Goal: Obtain resource: Obtain resource

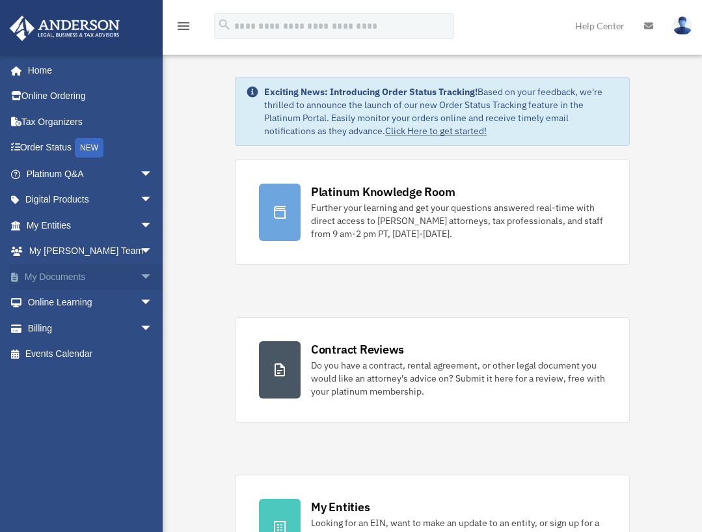
click at [140, 272] on span "arrow_drop_down" at bounding box center [153, 277] width 26 height 27
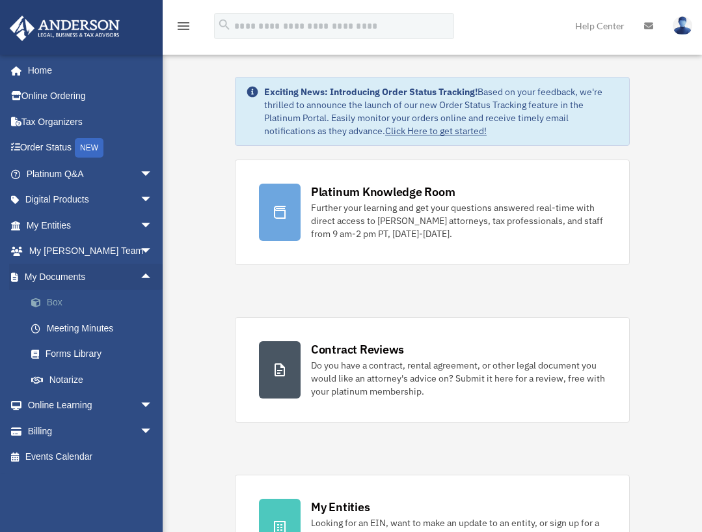
click at [113, 294] on link "Box" at bounding box center [95, 303] width 154 height 26
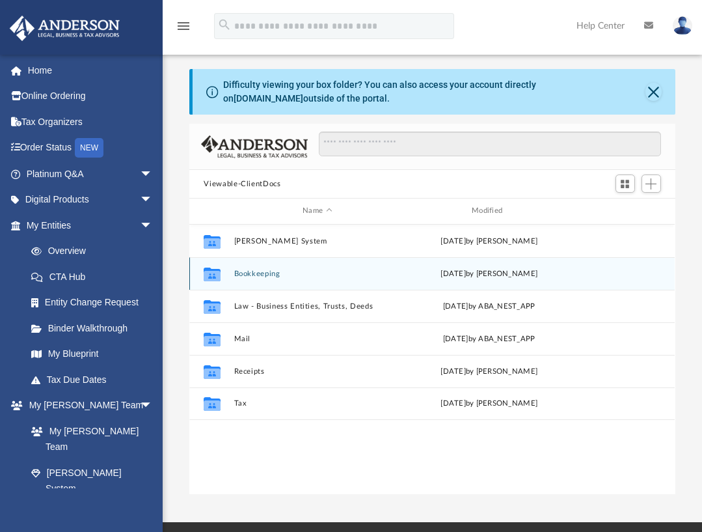
scroll to position [286, 476]
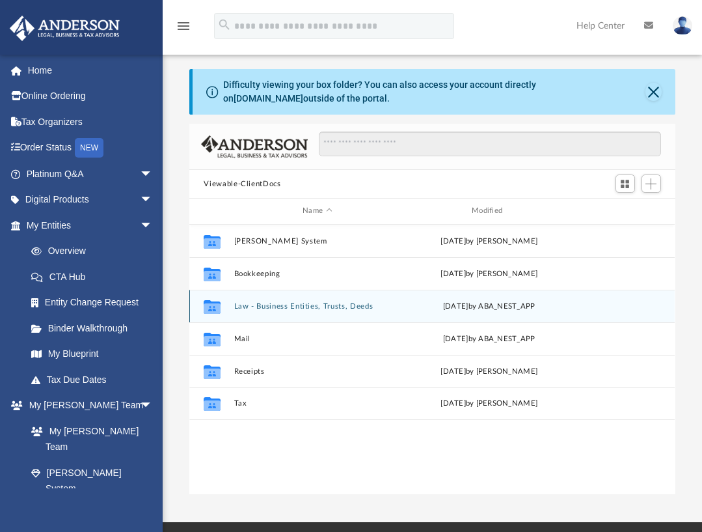
click at [288, 306] on button "Law - Business Entities, Trusts, Deeds" at bounding box center [317, 306] width 167 height 8
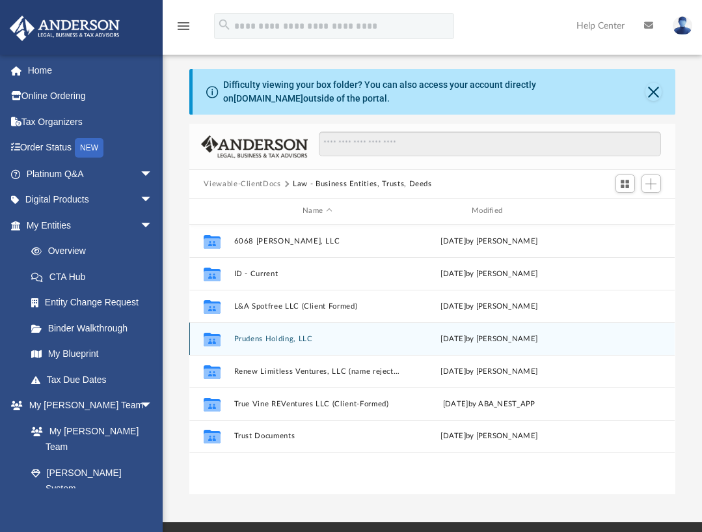
click at [282, 338] on button "Prudens Holding, LLC" at bounding box center [317, 338] width 167 height 8
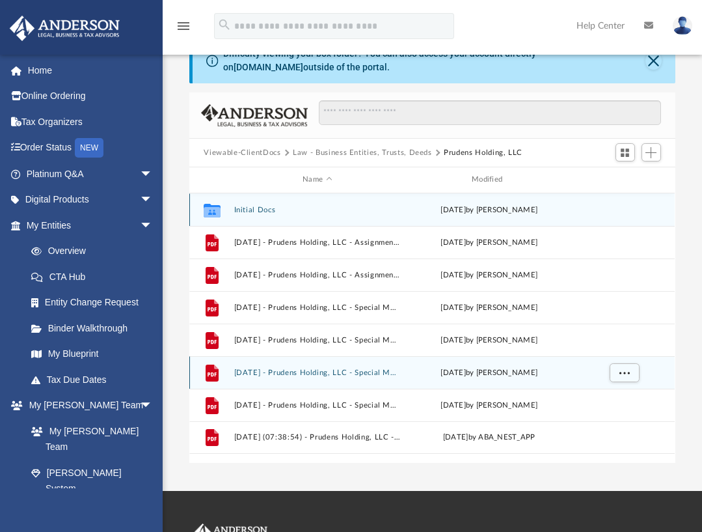
scroll to position [34, 0]
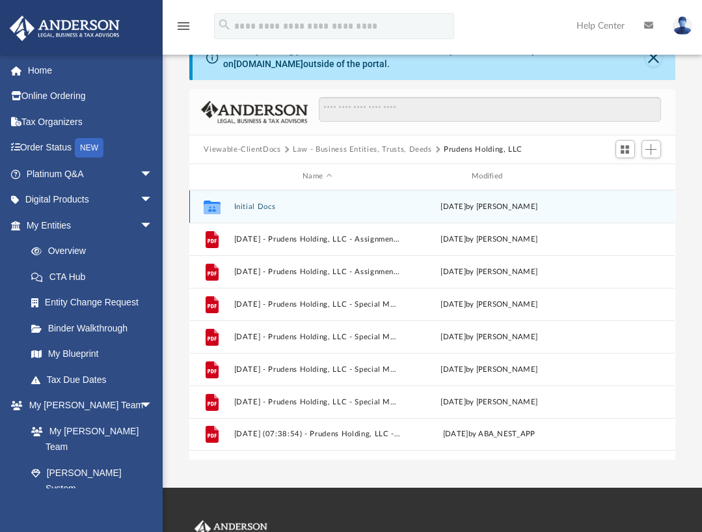
click at [254, 202] on button "Initial Docs" at bounding box center [317, 206] width 167 height 8
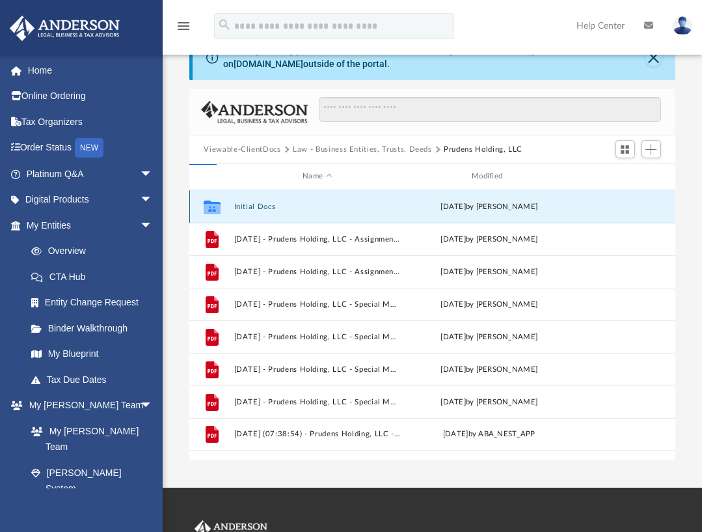
click at [254, 202] on button "Initial Docs" at bounding box center [317, 206] width 167 height 8
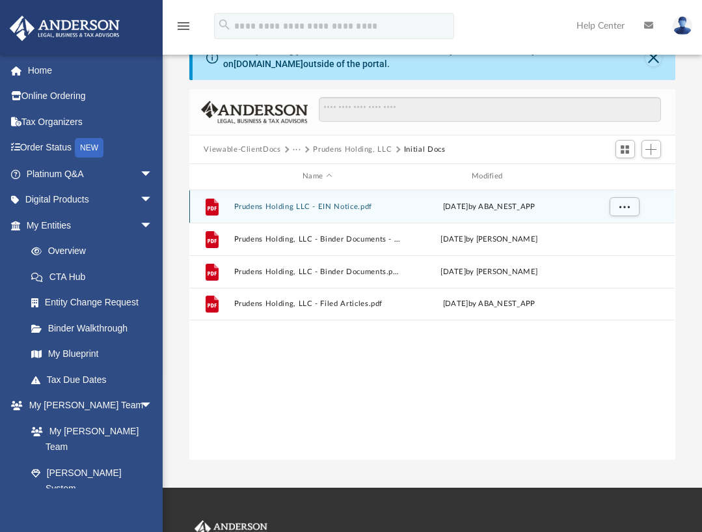
click at [286, 205] on button "Prudens Holding LLC - EIN Notice.pdf" at bounding box center [317, 206] width 167 height 8
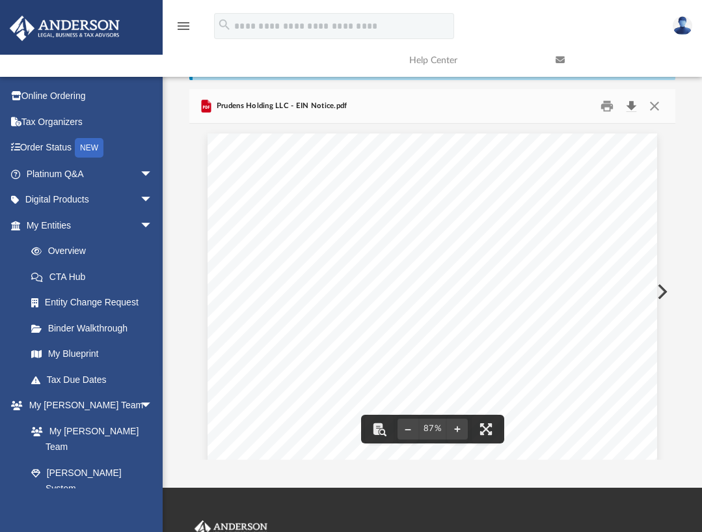
click at [634, 107] on button "Download" at bounding box center [631, 106] width 23 height 20
drag, startPoint x: 344, startPoint y: 260, endPoint x: 308, endPoint y: 258, distance: 35.2
click at [313, 258] on span "33-2095614" at bounding box center [385, 258] width 144 height 7
click at [634, 105] on button "Download" at bounding box center [631, 106] width 23 height 20
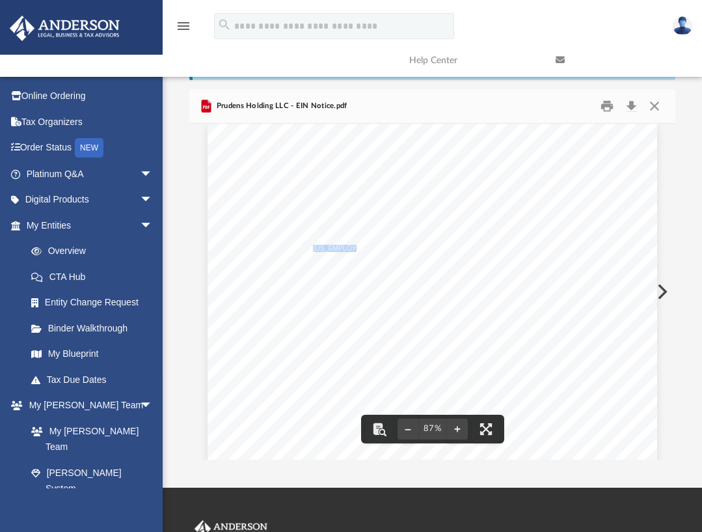
click at [660, 291] on button "Preview" at bounding box center [661, 291] width 29 height 36
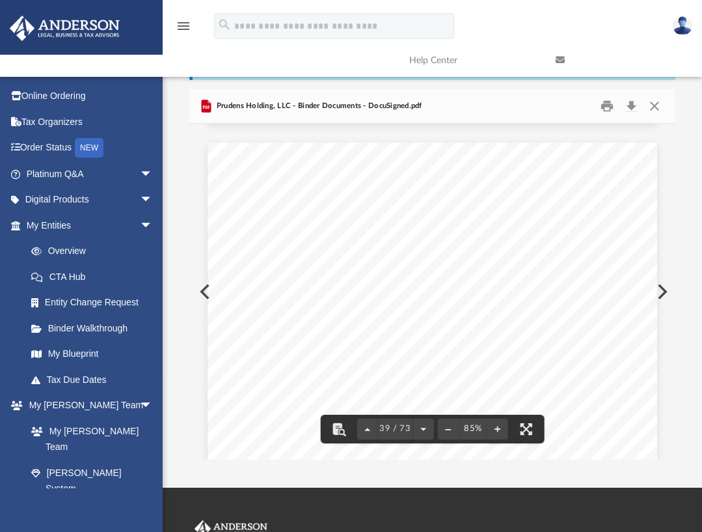
scroll to position [22745, 0]
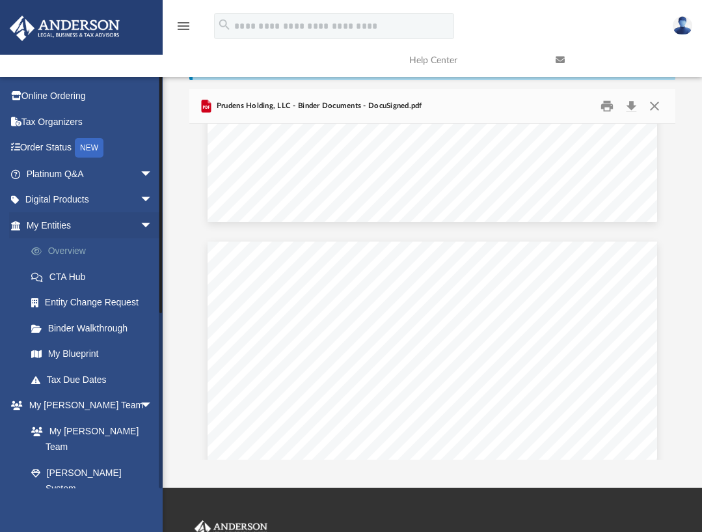
click at [72, 245] on link "Overview" at bounding box center [95, 251] width 154 height 26
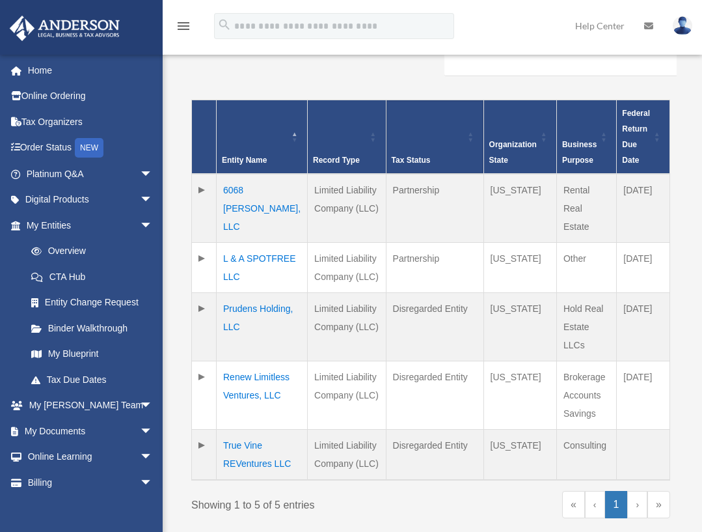
scroll to position [269, 0]
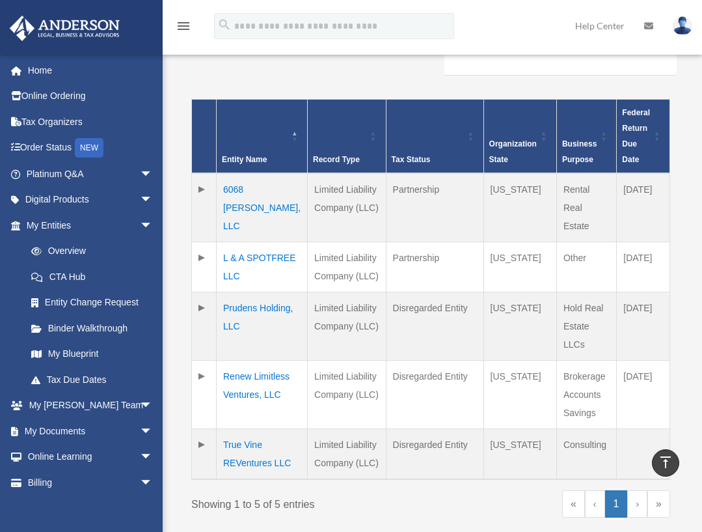
click at [251, 308] on td "Prudens Holding, LLC" at bounding box center [262, 326] width 91 height 68
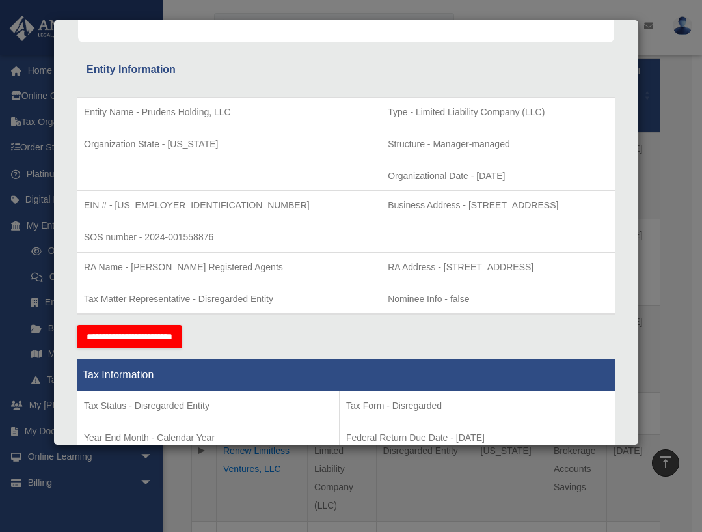
scroll to position [206, 0]
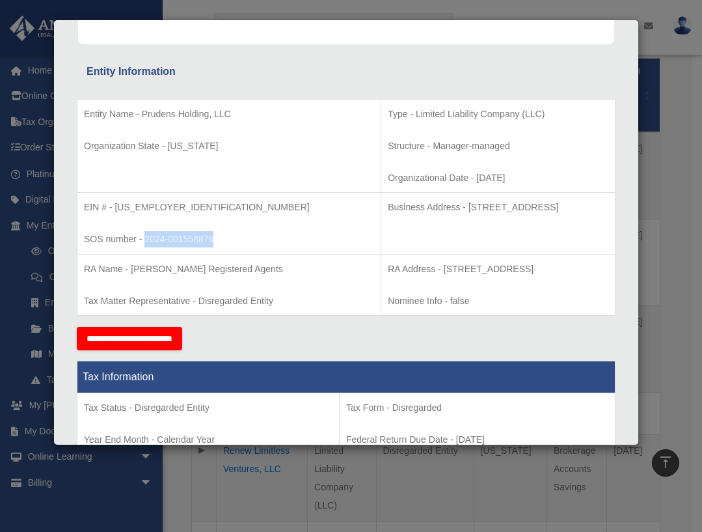
drag, startPoint x: 213, startPoint y: 236, endPoint x: 146, endPoint y: 234, distance: 67.1
click at [146, 234] on p "SOS number - 2024-001558876" at bounding box center [229, 239] width 290 height 16
copy p "2024-001558876"
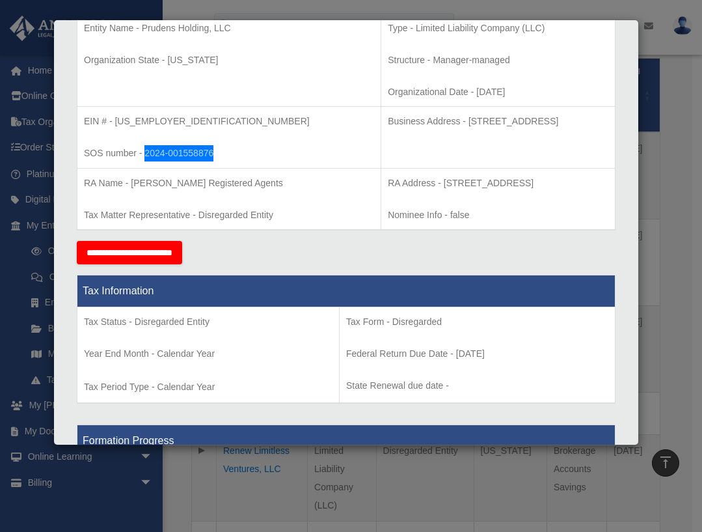
scroll to position [295, 0]
